Goal: Navigation & Orientation: Find specific page/section

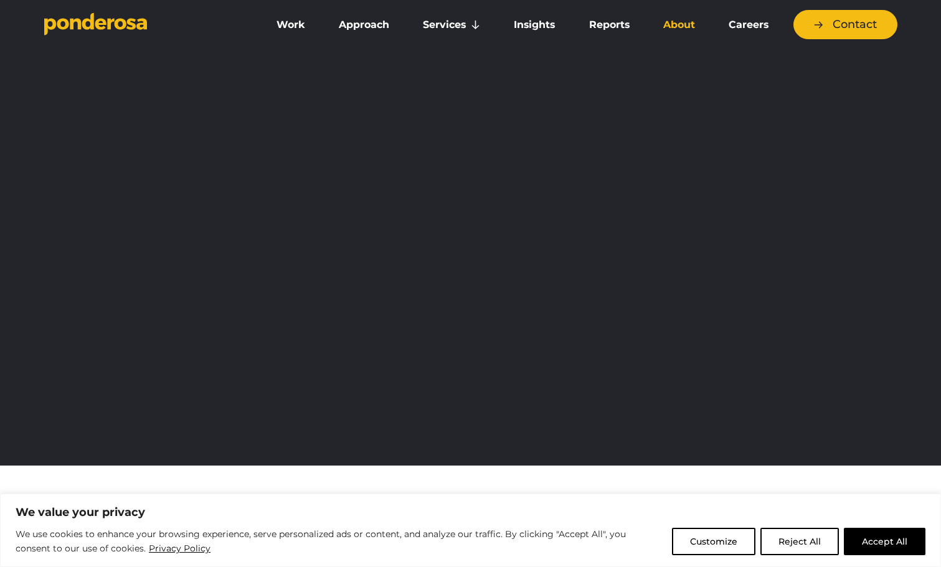
click at [681, 26] on link "About" at bounding box center [679, 25] width 60 height 26
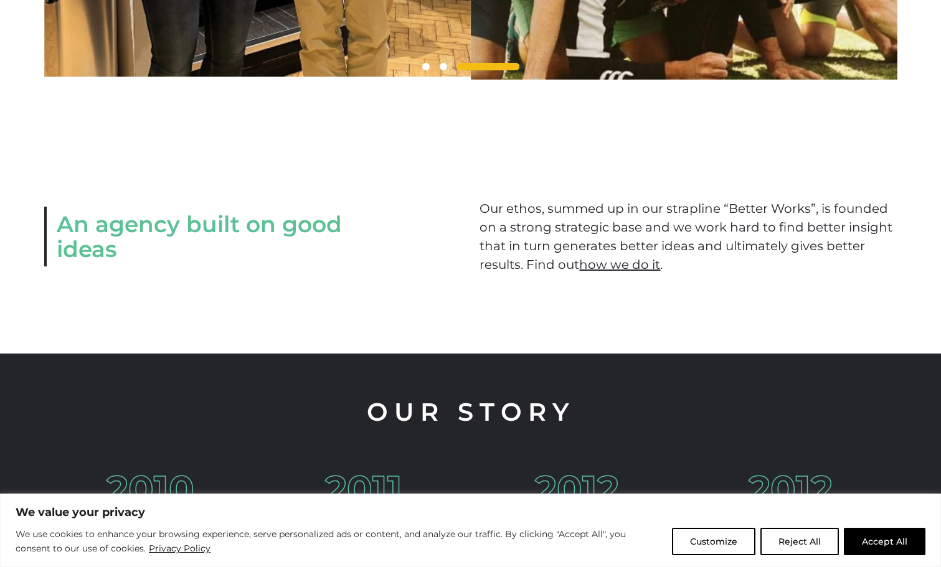
scroll to position [1495, 0]
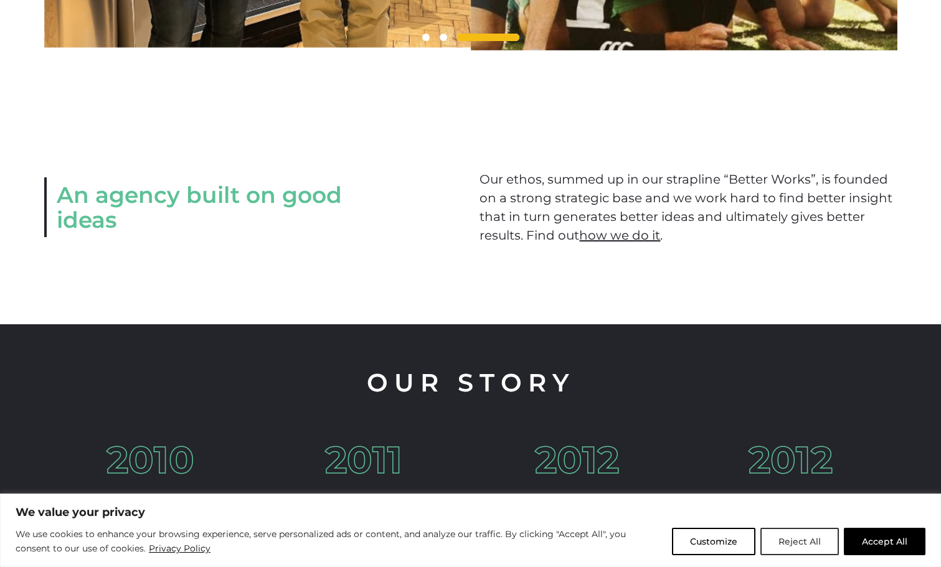
click at [785, 541] on button "Reject All" at bounding box center [800, 541] width 78 height 27
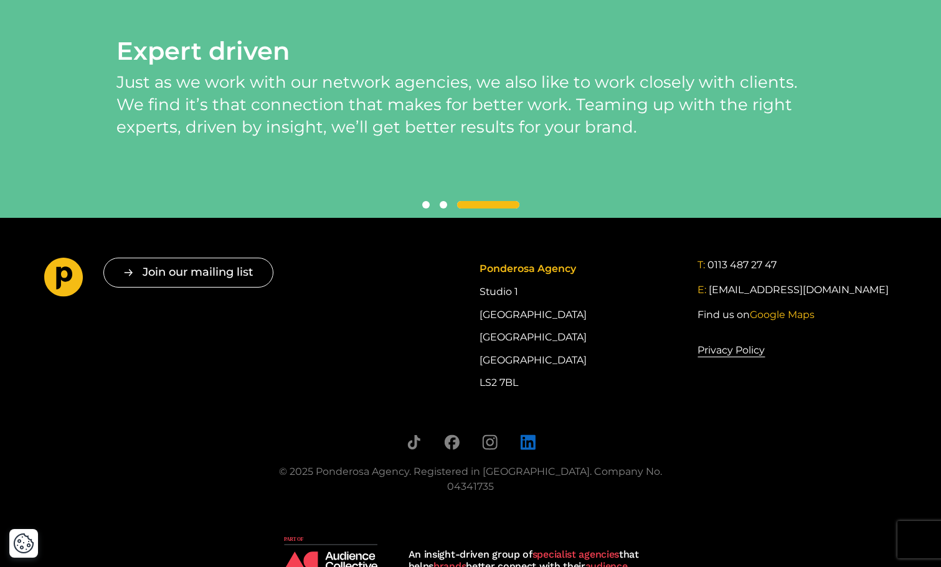
scroll to position [3001, 0]
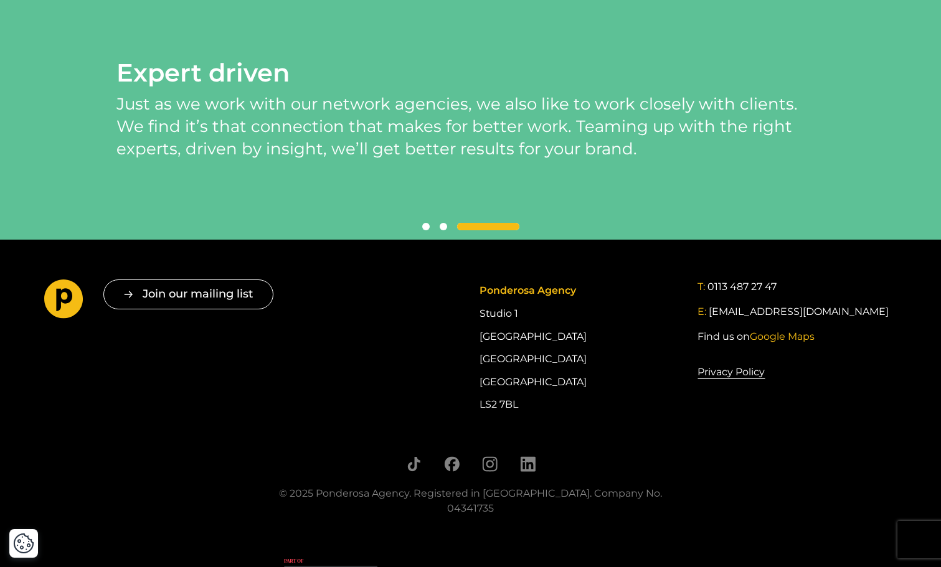
click at [618, 467] on footer "Join our mailing list " * " indicates required fields Email * Consent * I give …" at bounding box center [470, 388] width 941 height 296
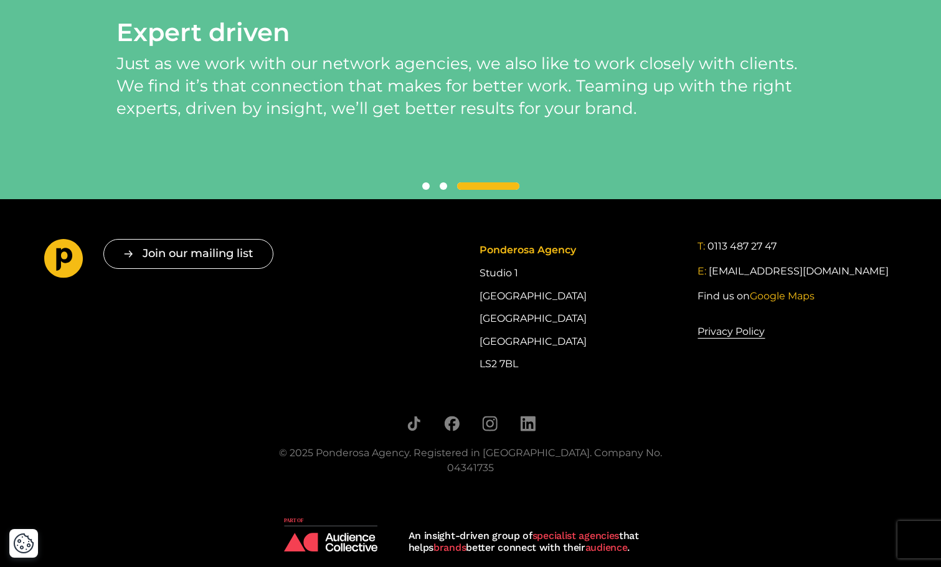
scroll to position [3063, 0]
